Goal: Task Accomplishment & Management: Use online tool/utility

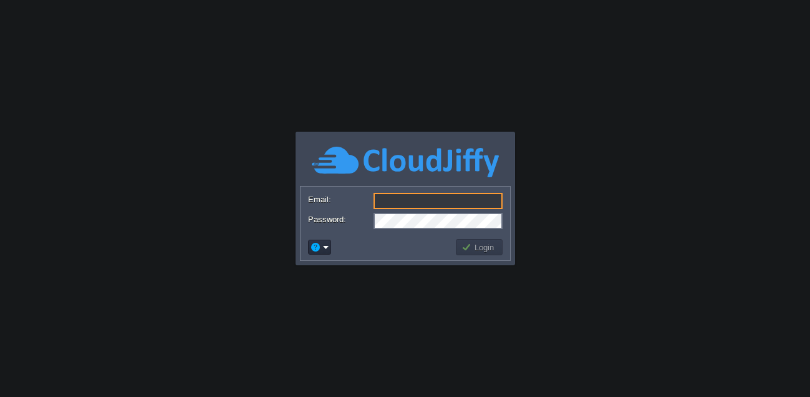
type input "[EMAIL_ADDRESS][DOMAIN_NAME]"
click at [489, 248] on button "Login" at bounding box center [479, 246] width 36 height 11
click at [486, 248] on button "Login" at bounding box center [479, 246] width 36 height 11
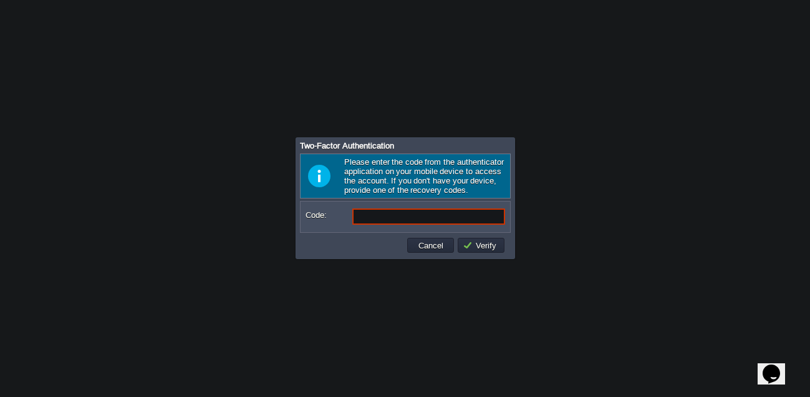
click at [421, 215] on input "Code:" at bounding box center [428, 216] width 153 height 16
click at [407, 213] on input "Code:" at bounding box center [428, 216] width 153 height 16
type input "3"
click at [458, 214] on input "Code:" at bounding box center [428, 216] width 153 height 16
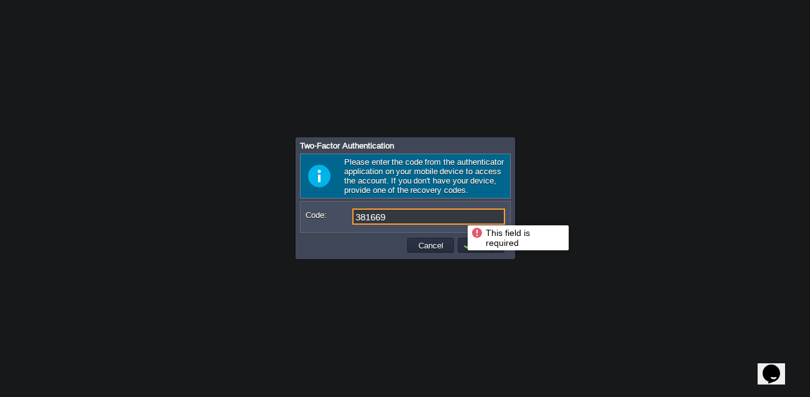
type input "381669"
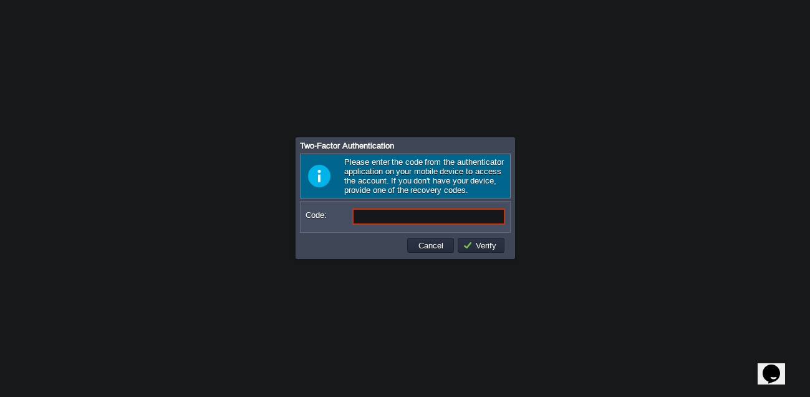
click at [400, 213] on input "Code:" at bounding box center [428, 216] width 153 height 16
click at [399, 214] on input "Code:" at bounding box center [428, 216] width 153 height 16
type input "5"
type input "582868"
click at [400, 214] on input "Code:" at bounding box center [428, 216] width 153 height 16
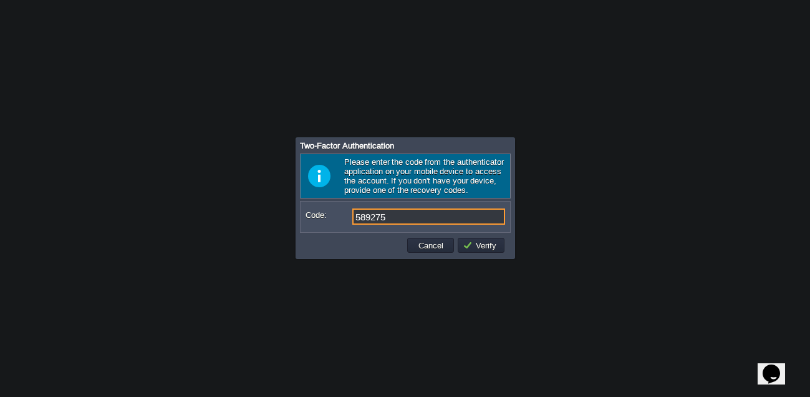
type input "589275"
click at [400, 214] on input "Code:" at bounding box center [428, 216] width 153 height 16
type input "684081"
click at [400, 214] on input "Code:" at bounding box center [428, 216] width 153 height 16
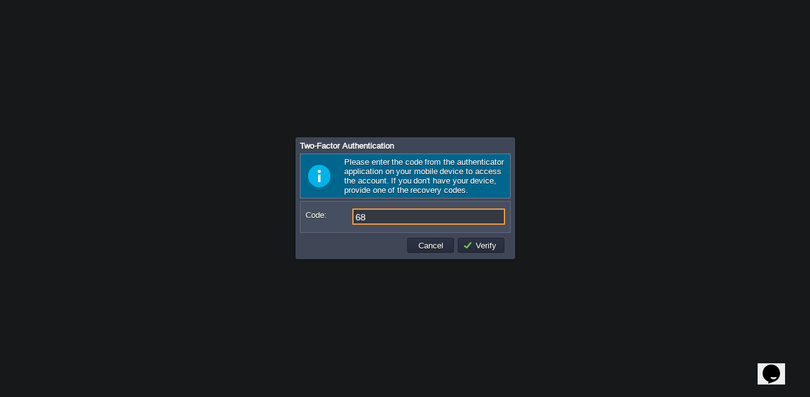
type input "6"
type input "137578"
click at [400, 214] on input "Code:" at bounding box center [428, 216] width 153 height 16
click at [390, 219] on input "Code:" at bounding box center [428, 216] width 153 height 16
type input "939210"
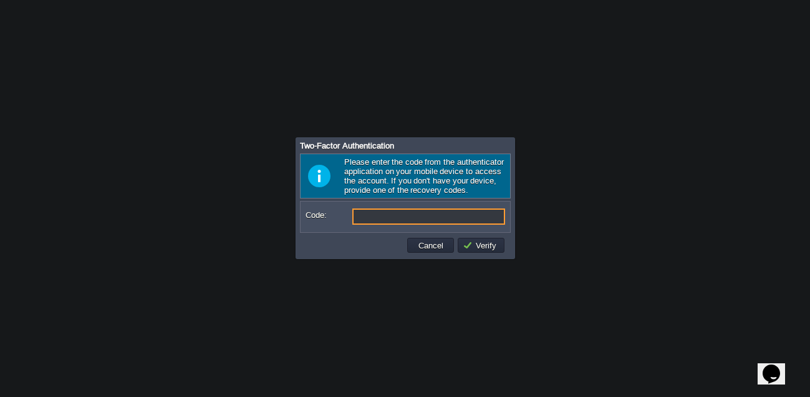
click at [390, 218] on input "Code:" at bounding box center [428, 216] width 153 height 16
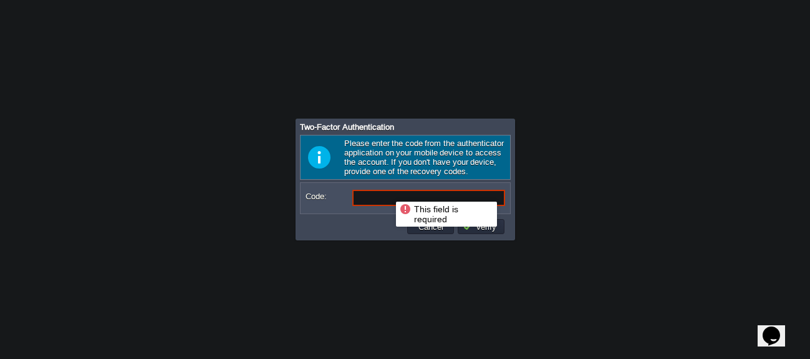
paste input "POyfDc"
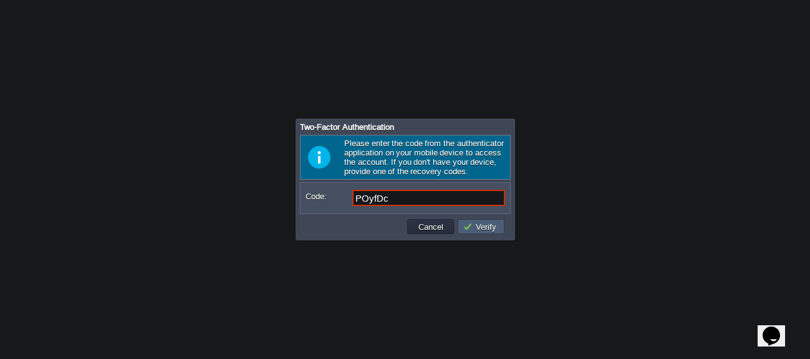
type input "POyfDc"
click at [471, 227] on button "Verify" at bounding box center [481, 226] width 37 height 11
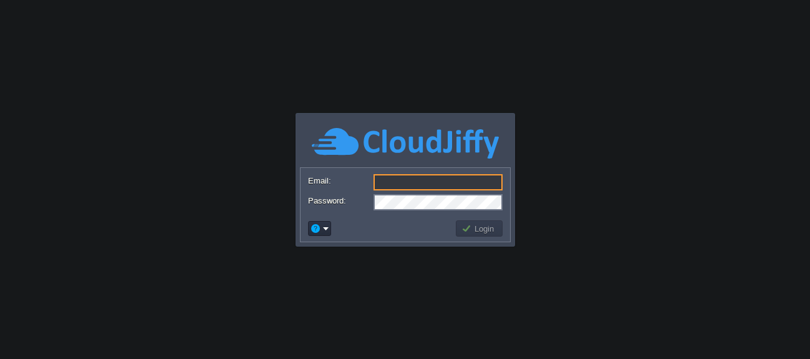
type input "[EMAIL_ADDRESS][DOMAIN_NAME]"
click at [482, 227] on button "Login" at bounding box center [479, 228] width 36 height 11
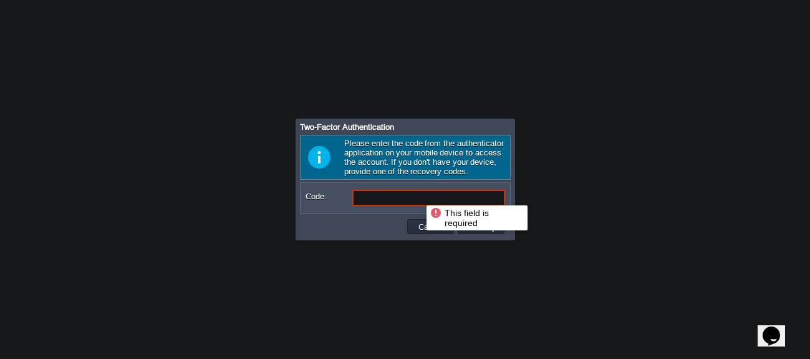
paste input "DgJf2H"
type input "DgJf2H"
click at [475, 228] on button "Verify" at bounding box center [481, 226] width 37 height 11
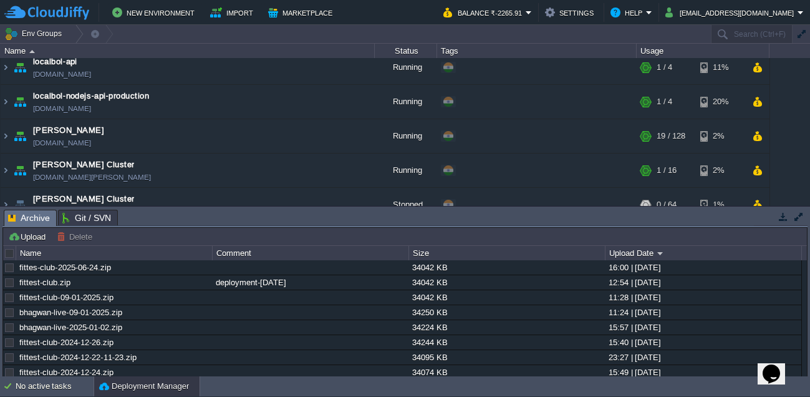
scroll to position [161, 0]
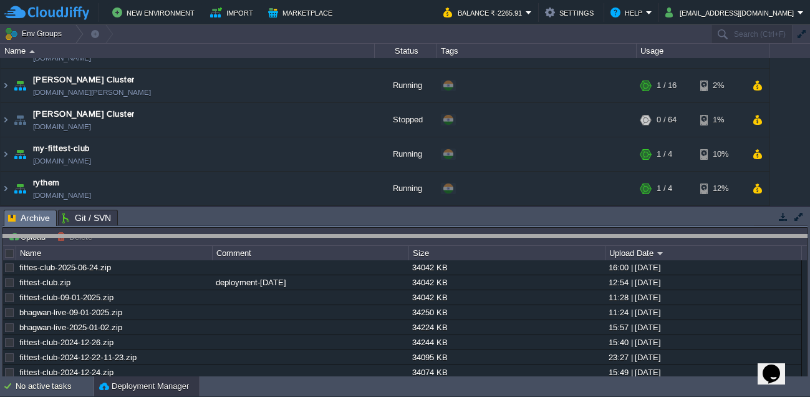
drag, startPoint x: 499, startPoint y: 217, endPoint x: 501, endPoint y: 245, distance: 28.1
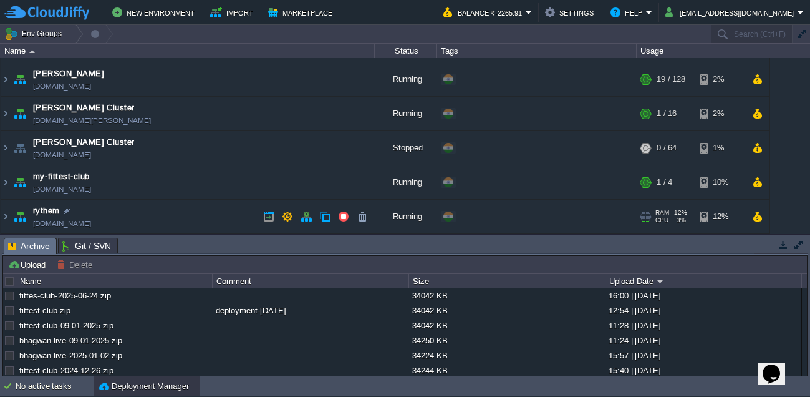
scroll to position [133, 0]
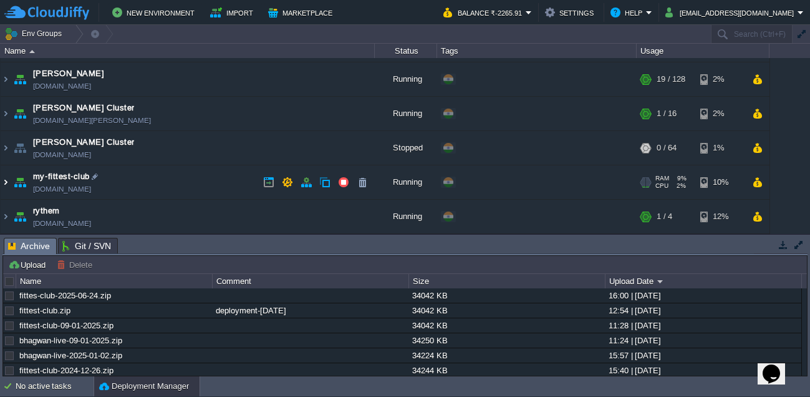
click at [5, 183] on img at bounding box center [6, 182] width 10 height 34
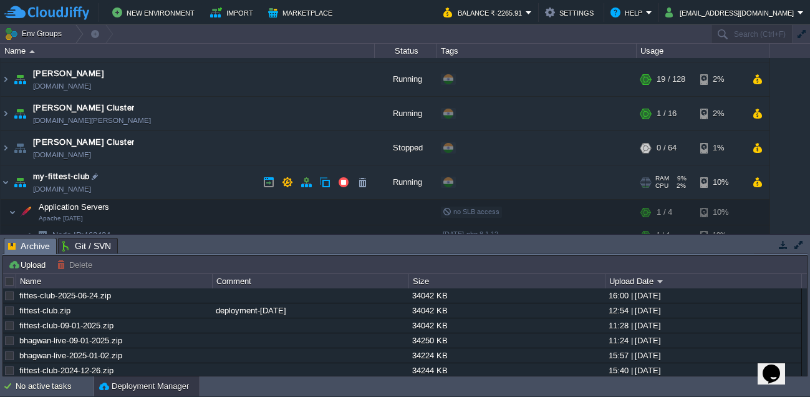
scroll to position [198, 0]
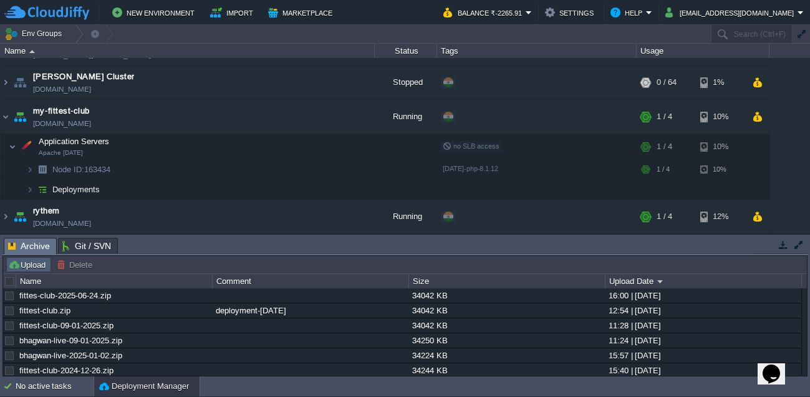
click at [27, 269] on button "Upload" at bounding box center [28, 264] width 41 height 11
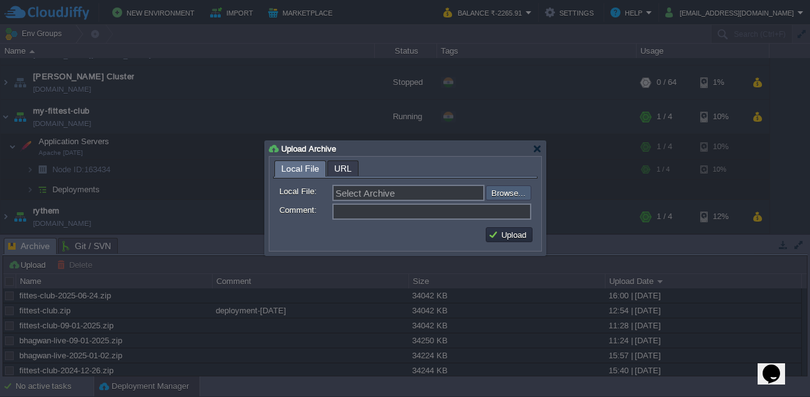
click at [503, 196] on input "file" at bounding box center [453, 192] width 158 height 15
type input "C:\fakepath\fittest-club-05-09-2025.zip"
type input "fittest-club-05-09-2025.zip"
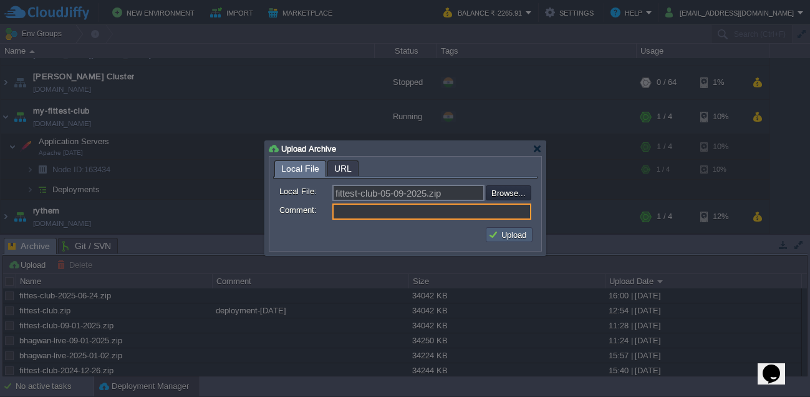
click at [518, 236] on button "Upload" at bounding box center [509, 234] width 42 height 11
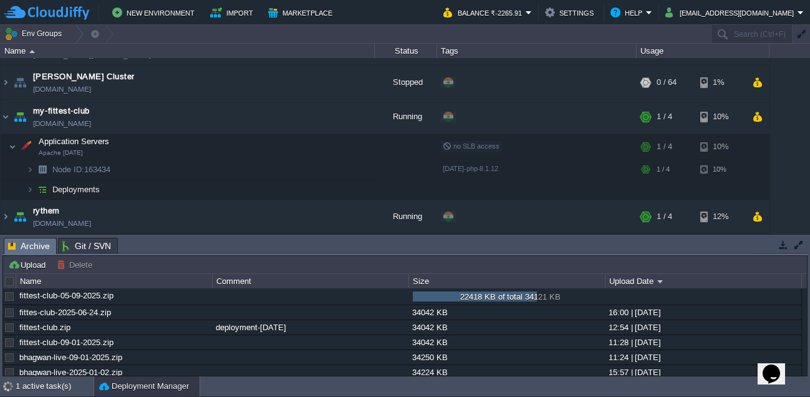
click at [119, 299] on div "fittest-club-05-09-2025.zip" at bounding box center [113, 295] width 195 height 14
click at [93, 292] on div "fittest-club-05-09-2025.zip" at bounding box center [113, 295] width 195 height 14
click at [181, 300] on div "fittest-club-05-09-2025.zip" at bounding box center [113, 295] width 195 height 14
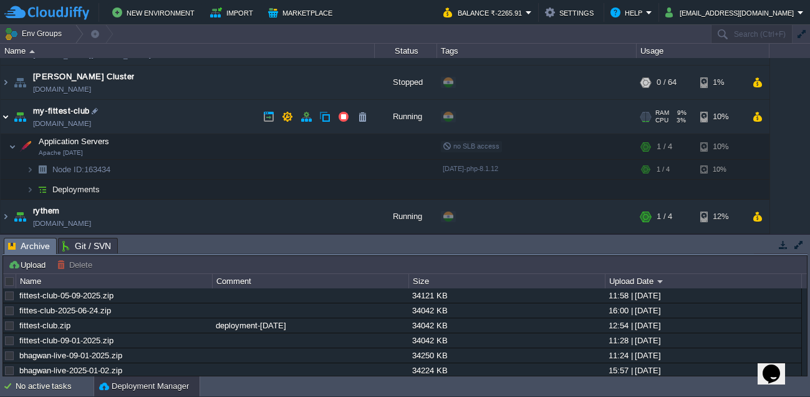
click at [8, 115] on img at bounding box center [6, 117] width 10 height 34
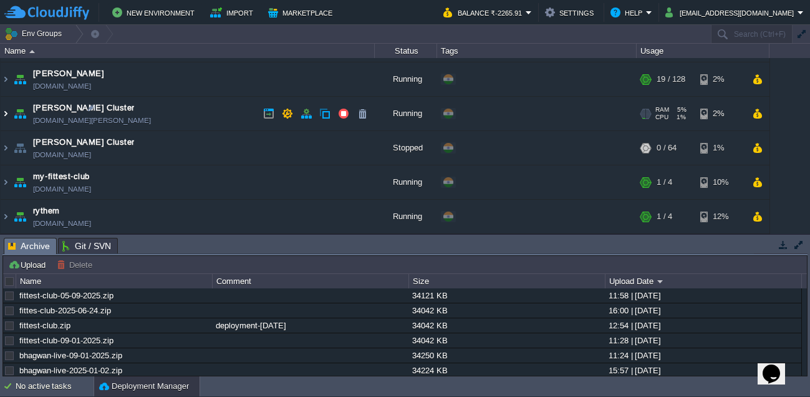
scroll to position [133, 0]
click at [182, 296] on button "button" at bounding box center [181, 295] width 11 height 11
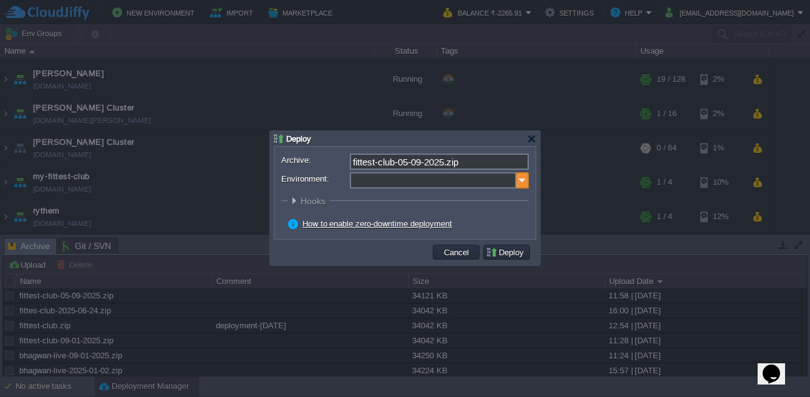
click at [516, 181] on img at bounding box center [522, 180] width 12 height 16
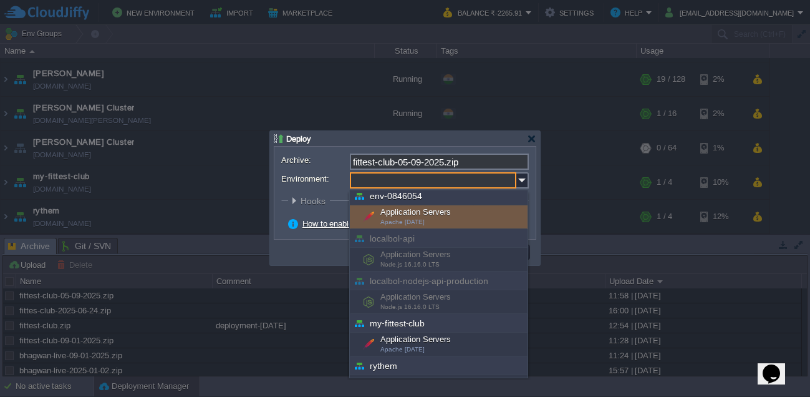
scroll to position [67, 0]
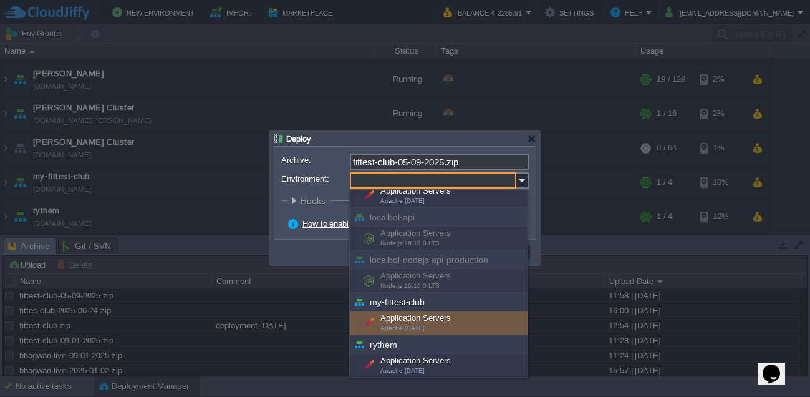
click at [437, 321] on div "Application Servers Apache [DATE]" at bounding box center [439, 323] width 178 height 24
type input "Application Servers (my-fittest-club)"
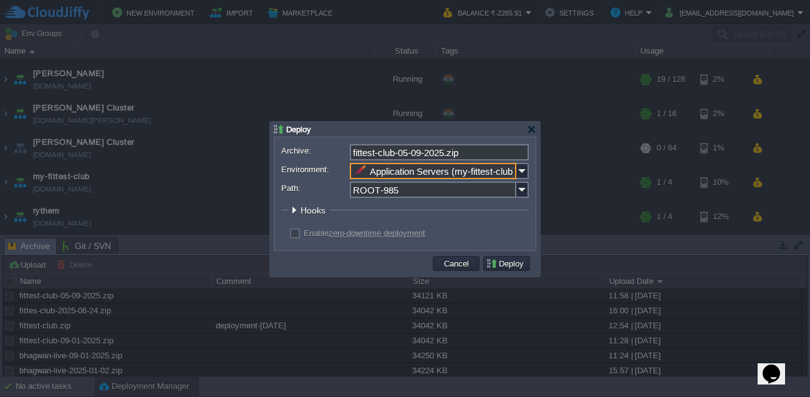
click at [410, 194] on input "ROOT-985" at bounding box center [433, 189] width 166 height 16
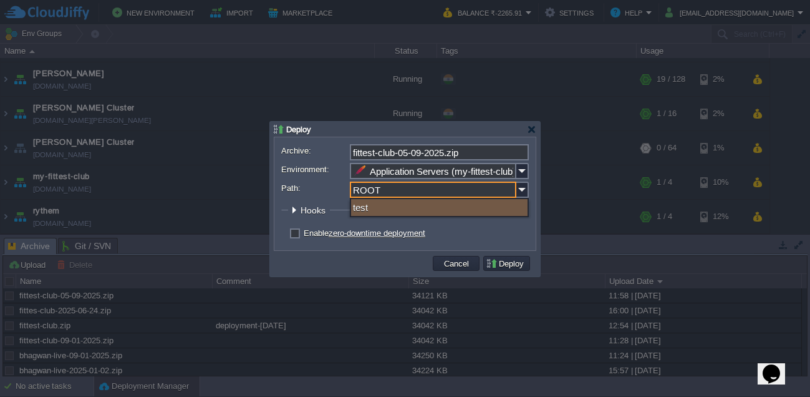
click at [469, 222] on form "Archive: fittest-club-05-09-2025.zip Environment: Application Servers (my-fitte…" at bounding box center [405, 193] width 248 height 99
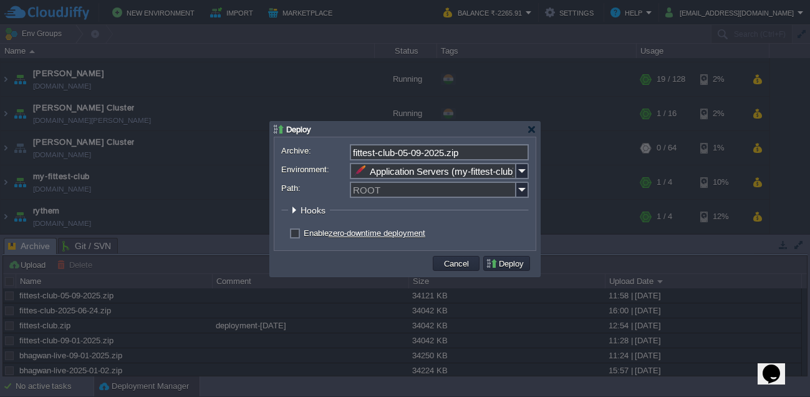
type input "ROOT"
click at [508, 267] on button "Deploy" at bounding box center [507, 263] width 42 height 11
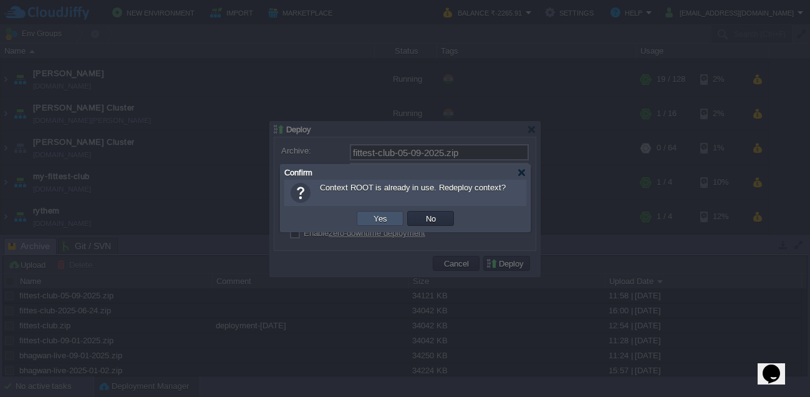
click at [385, 221] on button "Yes" at bounding box center [380, 218] width 21 height 11
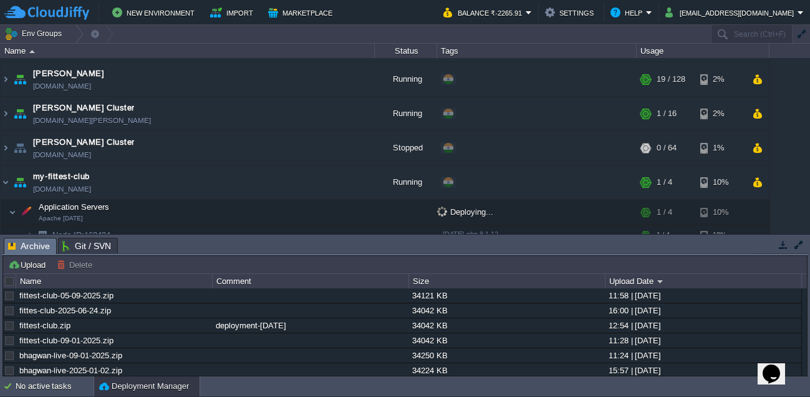
scroll to position [199, 0]
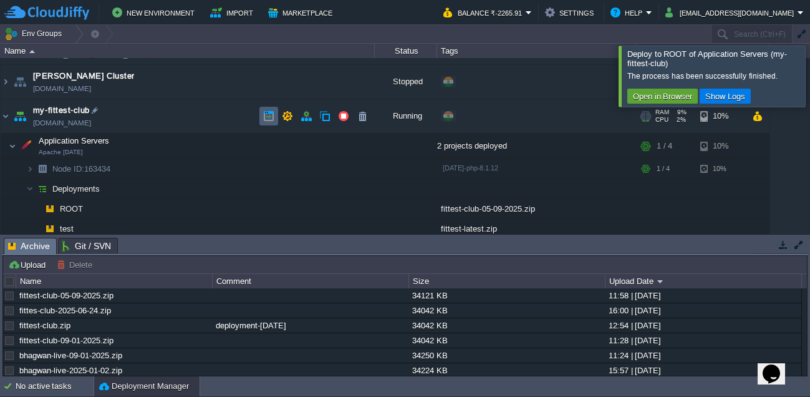
click at [268, 120] on button "button" at bounding box center [268, 115] width 11 height 11
click at [809, 75] on div at bounding box center [825, 76] width 0 height 60
